Goal: Task Accomplishment & Management: Manage account settings

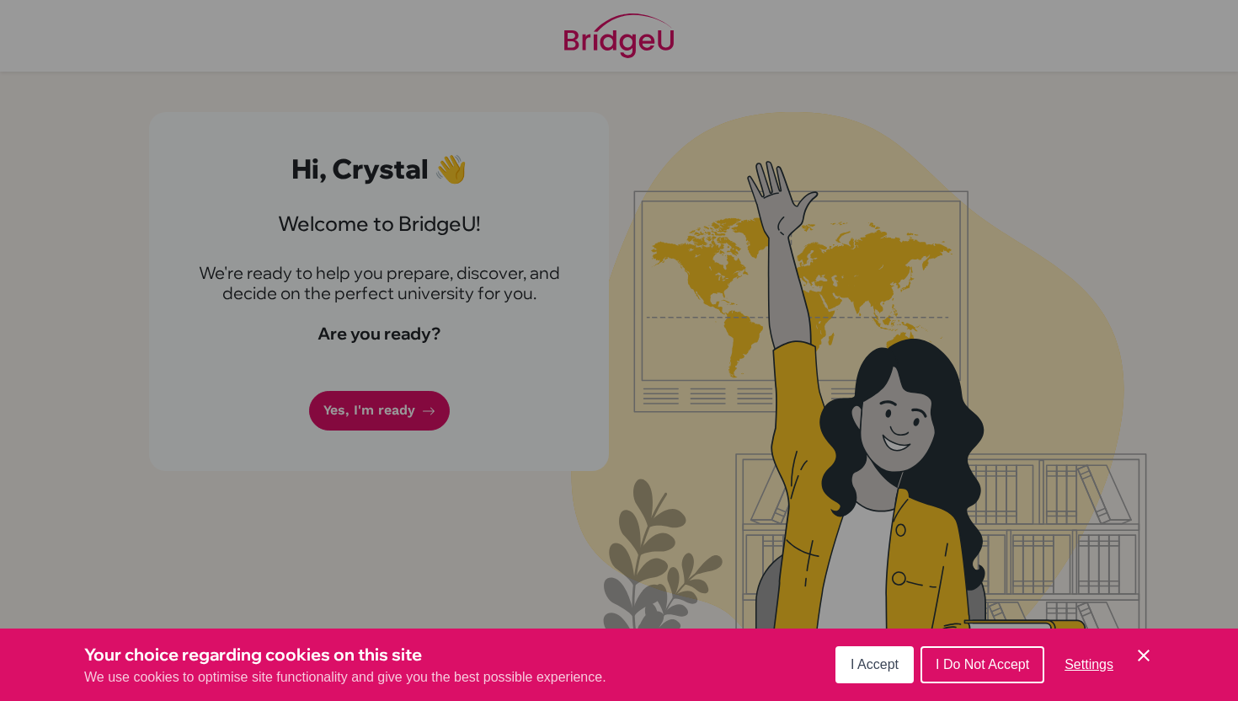
click at [850, 666] on button "I Accept" at bounding box center [875, 664] width 78 height 37
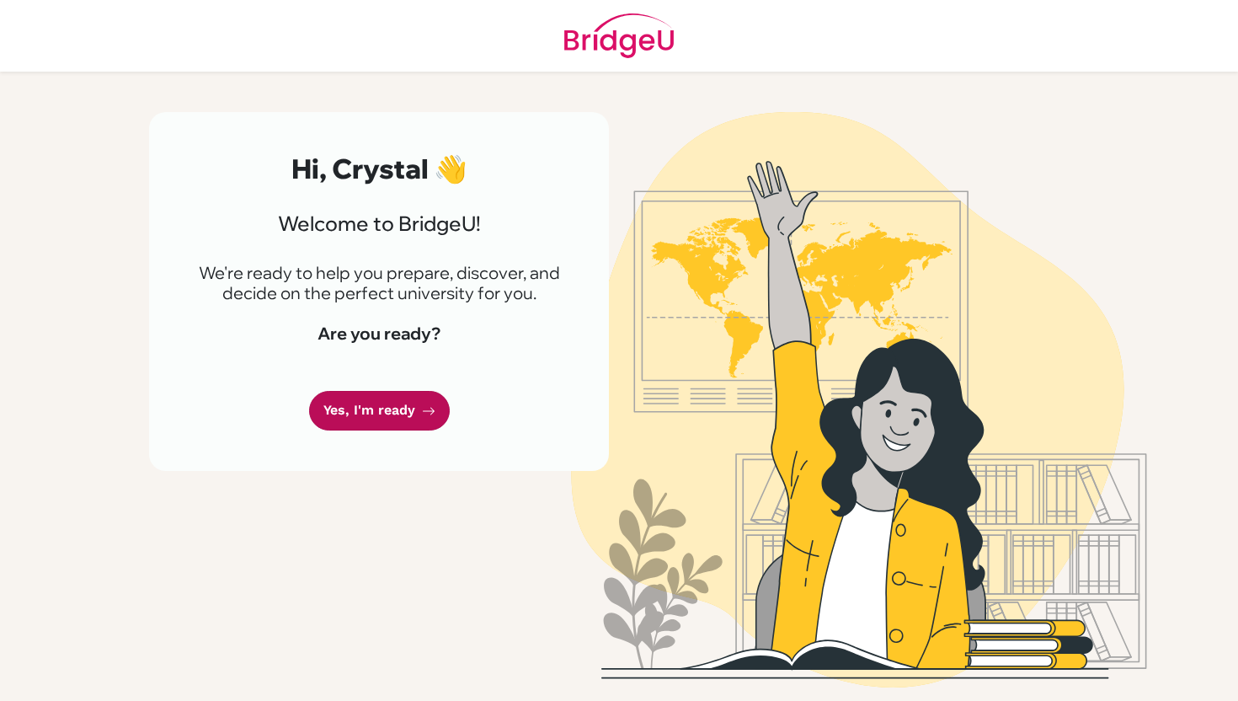
click at [414, 417] on link "Yes, I'm ready" at bounding box center [379, 411] width 141 height 40
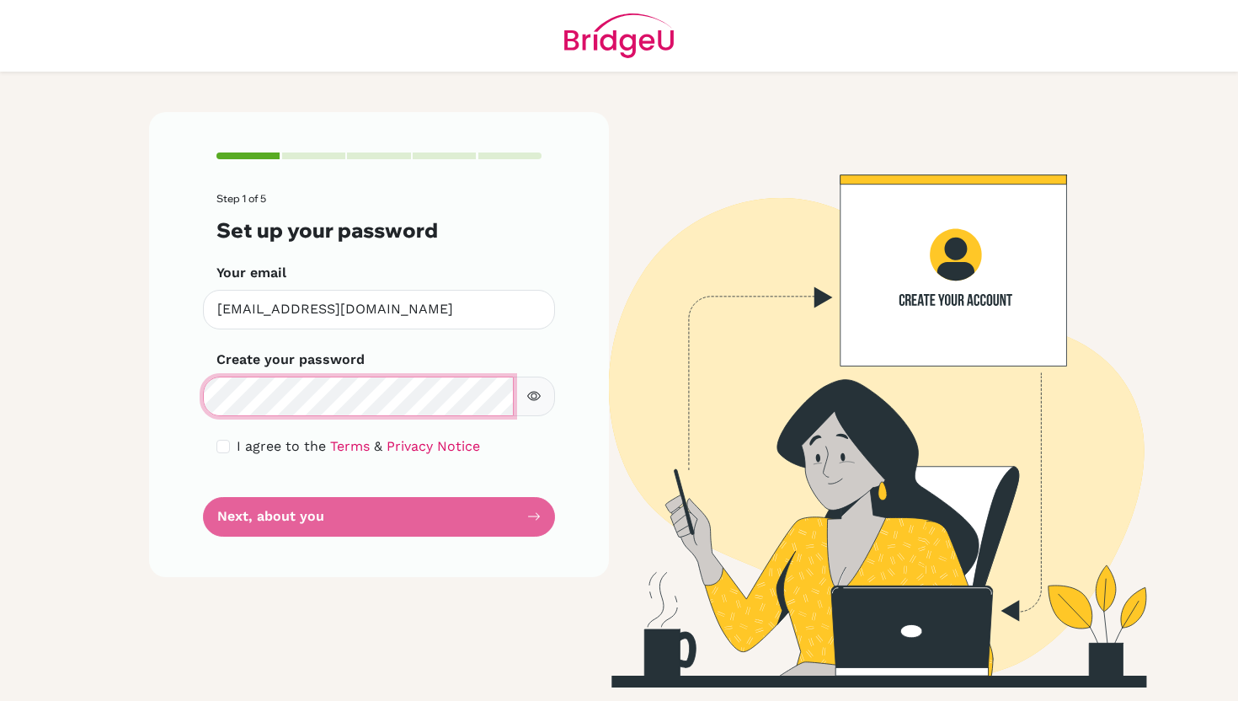
click at [141, 404] on div "Step 1 of 5 Set up your password Your email [EMAIL_ADDRESS][DOMAIN_NAME] Invali…" at bounding box center [379, 399] width 480 height 575
click at [536, 400] on icon "button" at bounding box center [533, 395] width 13 height 13
click at [221, 442] on input "checkbox" at bounding box center [222, 446] width 13 height 13
checkbox input "true"
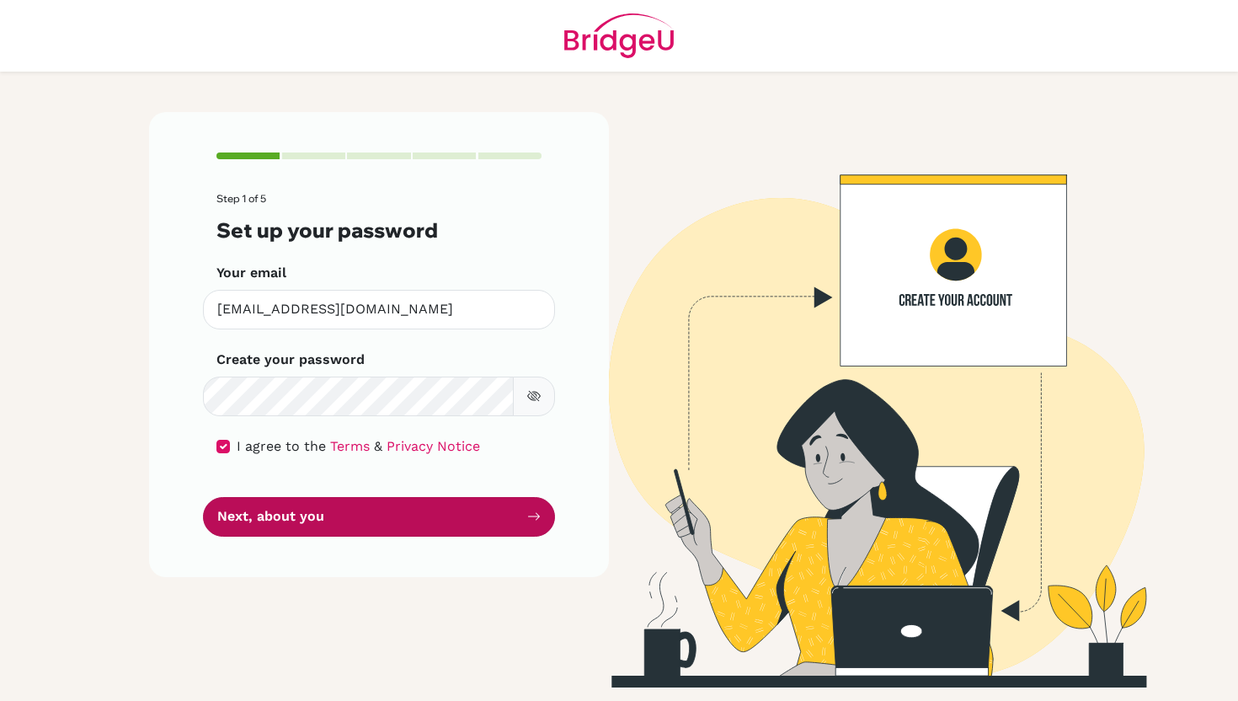
click at [307, 510] on button "Next, about you" at bounding box center [379, 517] width 352 height 40
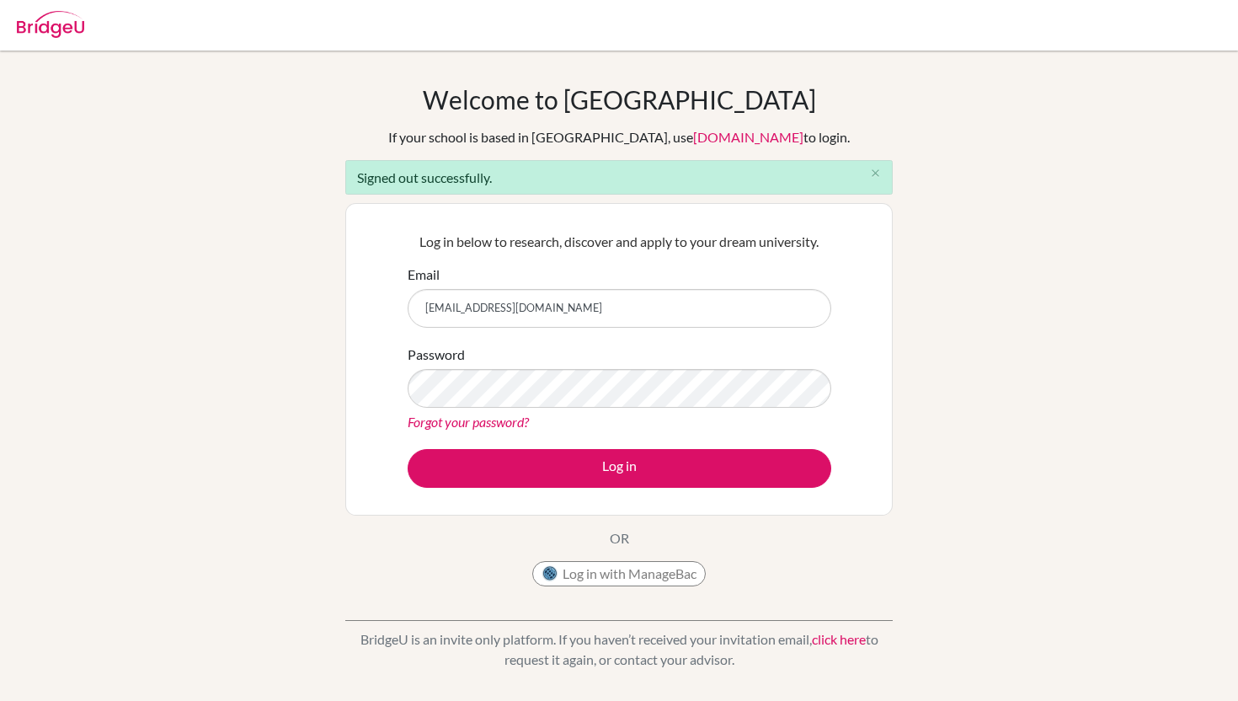
type input "phuong_watkins@bisvietnam.com"
click at [408, 449] on button "Log in" at bounding box center [620, 468] width 424 height 39
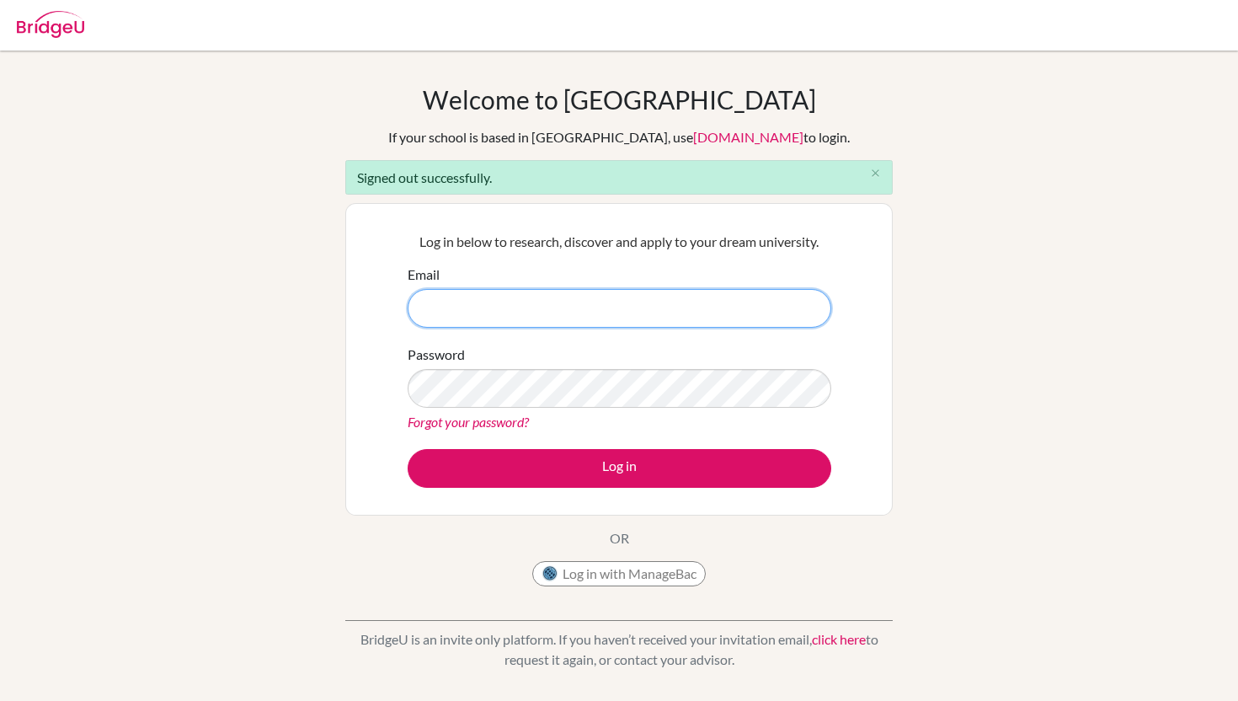
type input "[EMAIL_ADDRESS][DOMAIN_NAME]"
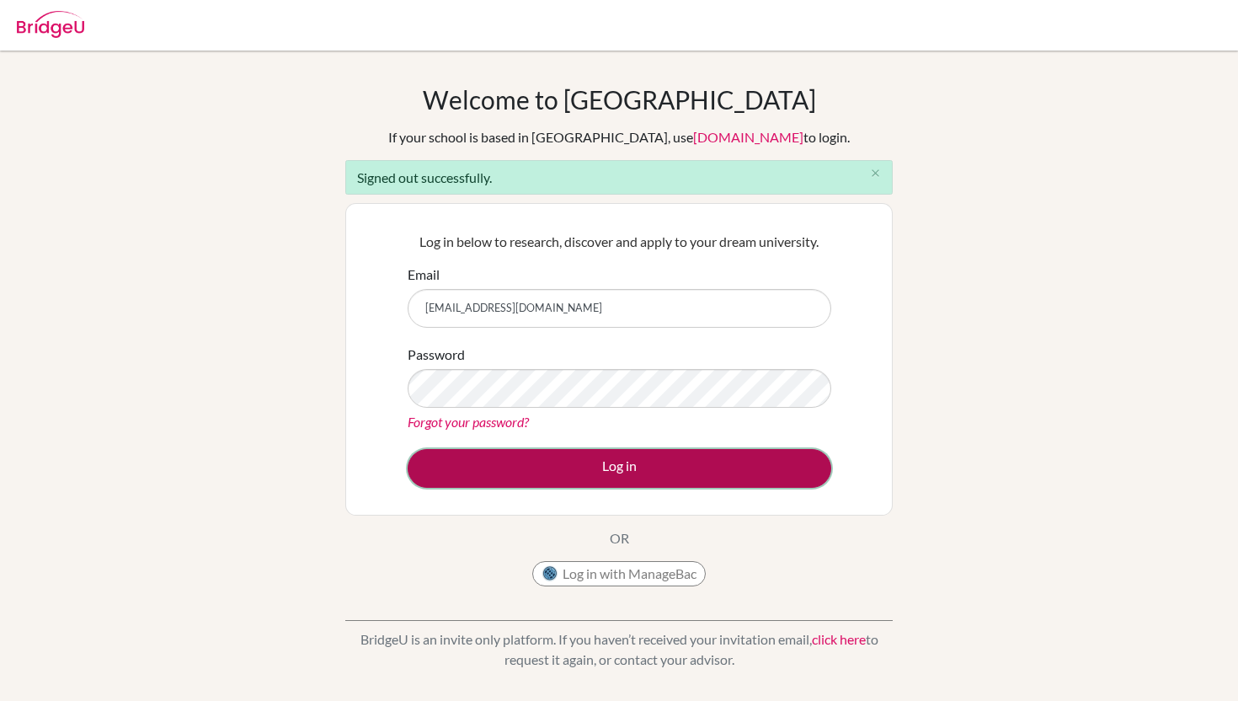
click at [636, 462] on button "Log in" at bounding box center [620, 468] width 424 height 39
